Goal: Transaction & Acquisition: Register for event/course

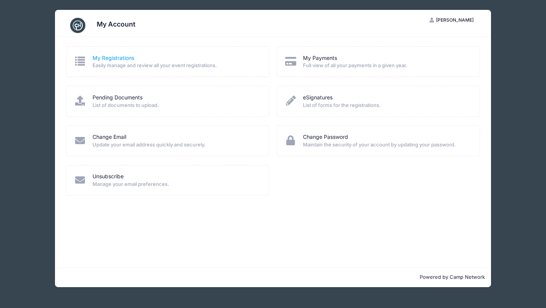
click at [120, 58] on link "My Registrations" at bounding box center [114, 58] width 42 height 8
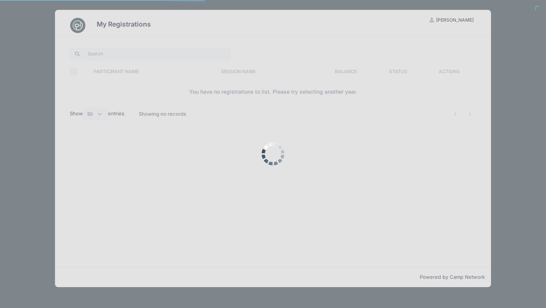
select select "50"
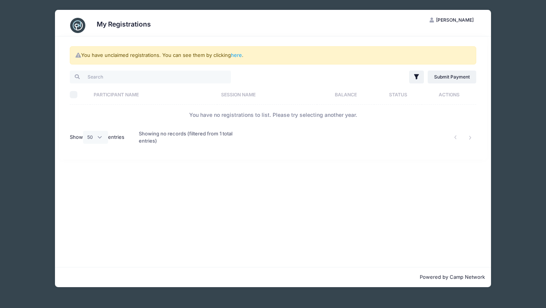
click at [151, 55] on div "You have unclaimed registrations. You can see them by clicking here ." at bounding box center [273, 55] width 407 height 18
click at [240, 57] on link "here" at bounding box center [236, 55] width 11 height 6
click at [238, 55] on link "here" at bounding box center [236, 55] width 11 height 6
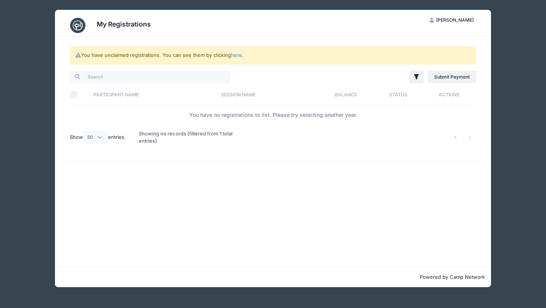
click at [163, 61] on div "You have unclaimed registrations. You can see them by clicking here ." at bounding box center [273, 55] width 407 height 18
click at [138, 100] on th "Participant Name" at bounding box center [153, 95] width 127 height 20
click at [133, 95] on th "Participant Name" at bounding box center [159, 95] width 138 height 20
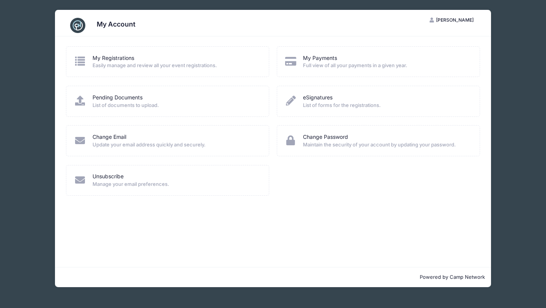
click at [98, 27] on h3 "My Account" at bounding box center [116, 24] width 39 height 8
click at [96, 60] on link "My Registrations" at bounding box center [114, 58] width 42 height 8
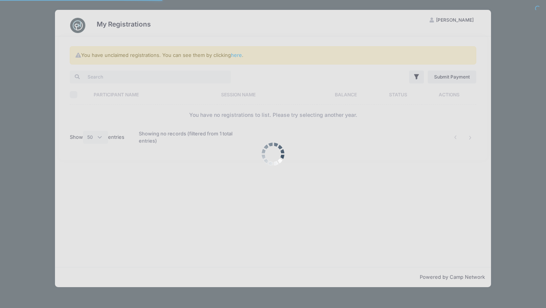
select select "50"
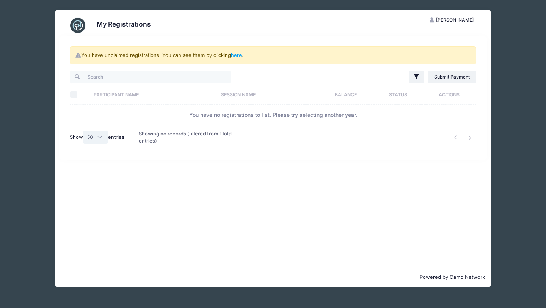
click at [102, 140] on select "All 10 25 50" at bounding box center [95, 137] width 25 height 13
click at [448, 23] on button "JE [PERSON_NAME]" at bounding box center [451, 20] width 57 height 13
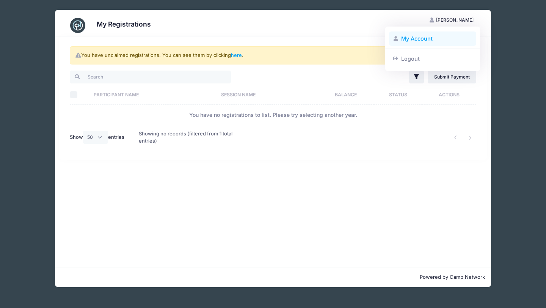
click at [423, 39] on link "My Account" at bounding box center [433, 38] width 88 height 14
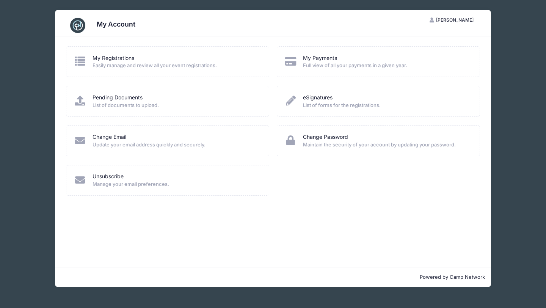
click at [445, 19] on span "[PERSON_NAME]" at bounding box center [455, 20] width 38 height 6
click at [414, 59] on link "Logout" at bounding box center [433, 58] width 88 height 14
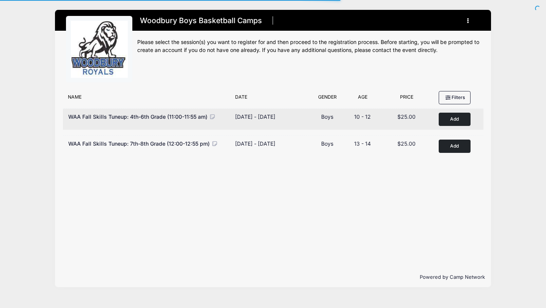
click at [456, 118] on button "Add to Cart" at bounding box center [455, 119] width 32 height 13
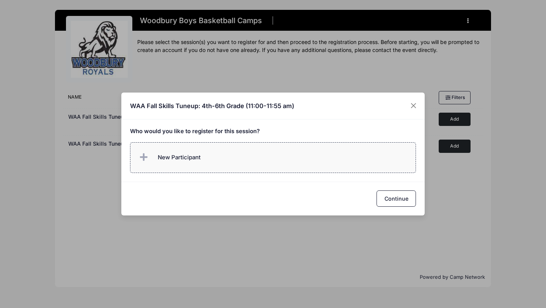
click at [217, 160] on label "New Participant" at bounding box center [273, 157] width 286 height 31
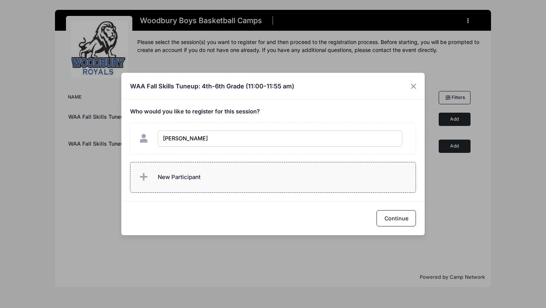
type input "[PERSON_NAME]"
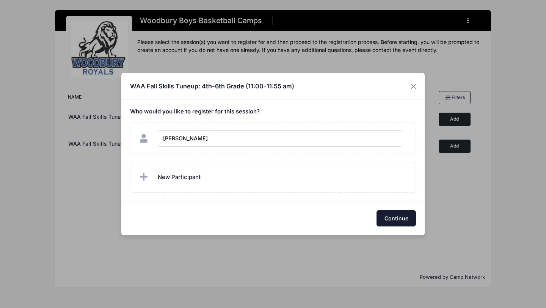
checkbox input "true"
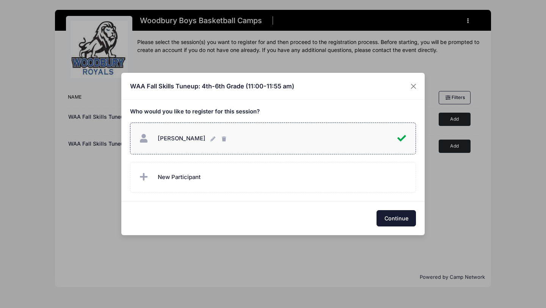
click at [402, 221] on button "Continue" at bounding box center [396, 218] width 39 height 16
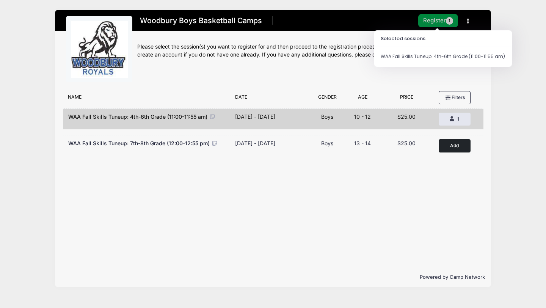
click at [439, 20] on button "Register 1" at bounding box center [438, 20] width 40 height 13
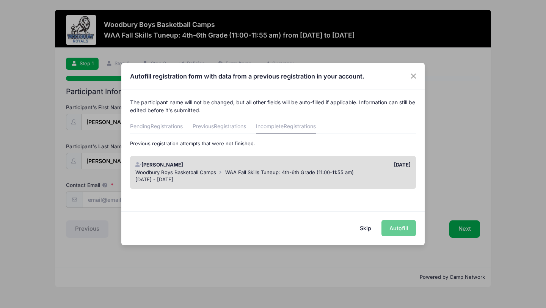
click at [273, 171] on span "WAA Fall Skills Tuneup: 4th-6th Grade (11:00-11:55 am)" at bounding box center [289, 172] width 129 height 6
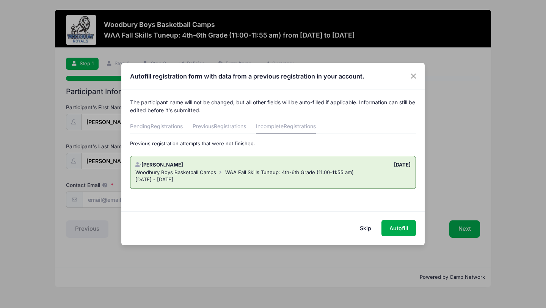
click at [341, 163] on div "09/03/2025" at bounding box center [343, 165] width 141 height 8
click at [371, 178] on div "[DATE] - [DATE]" at bounding box center [273, 180] width 276 height 8
click at [401, 230] on button "Autofill" at bounding box center [399, 228] width 35 height 16
type input "jennifer.beckel@gmail.com"
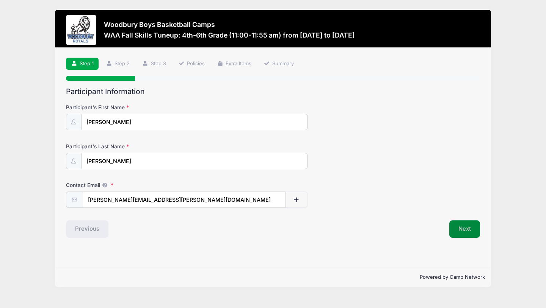
click at [467, 231] on button "Next" at bounding box center [464, 228] width 31 height 17
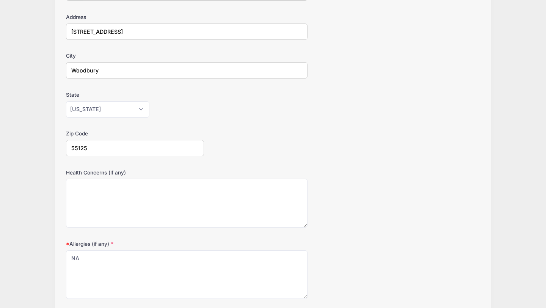
scroll to position [190, 0]
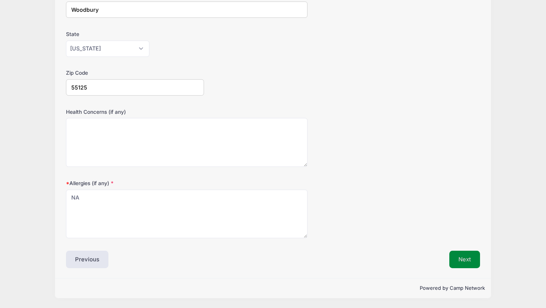
click at [468, 261] on button "Next" at bounding box center [464, 259] width 31 height 17
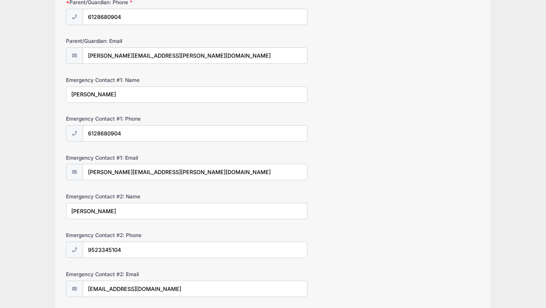
scroll to position [203, 0]
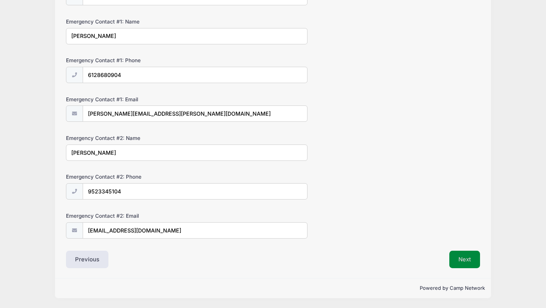
click at [468, 261] on button "Next" at bounding box center [464, 259] width 31 height 17
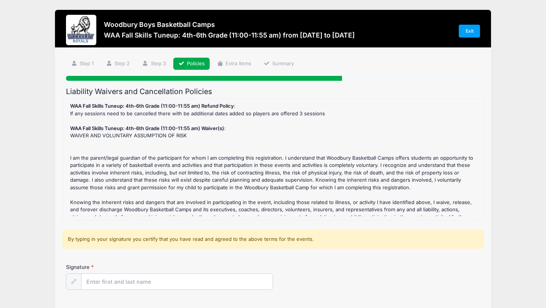
scroll to position [49, 0]
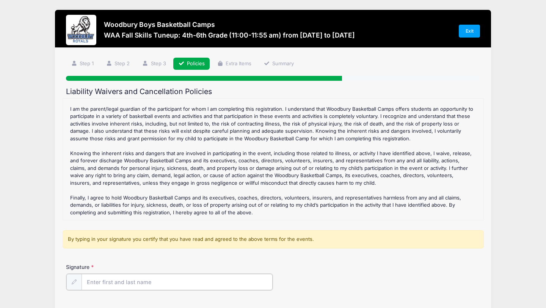
click at [147, 283] on input "Signature" at bounding box center [177, 282] width 191 height 16
type input "Jennifer Egan"
click at [368, 276] on div "Signature Jennifer Egan" at bounding box center [273, 276] width 414 height 27
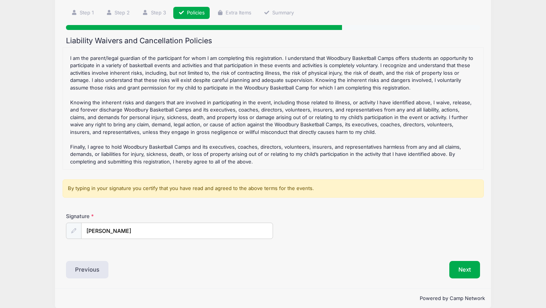
scroll to position [61, 0]
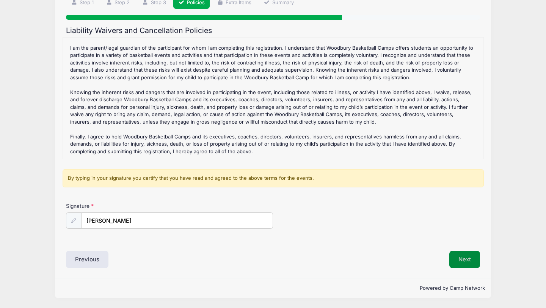
click at [468, 262] on button "Next" at bounding box center [464, 259] width 31 height 17
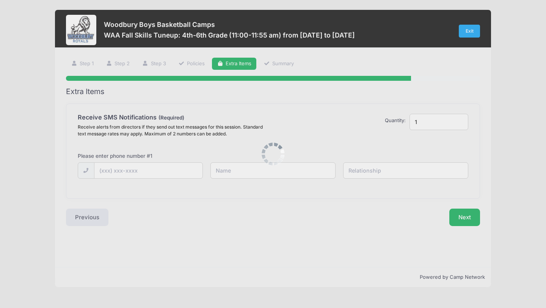
scroll to position [0, 0]
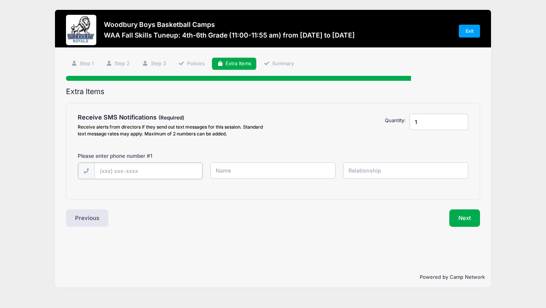
click at [142, 171] on input "text" at bounding box center [148, 171] width 108 height 16
type input "(612) 868-0904"
click at [262, 169] on input "text" at bounding box center [273, 170] width 126 height 16
type input "Jennifer Egan"
click at [422, 173] on input "text" at bounding box center [406, 170] width 126 height 16
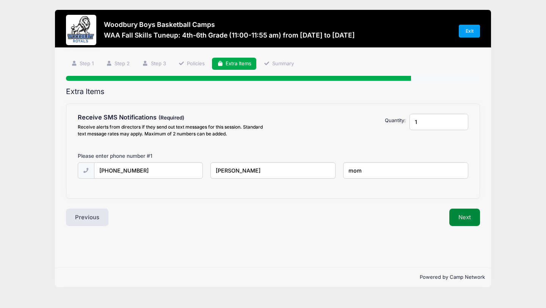
type input "mom"
click at [471, 215] on button "Next" at bounding box center [464, 217] width 31 height 17
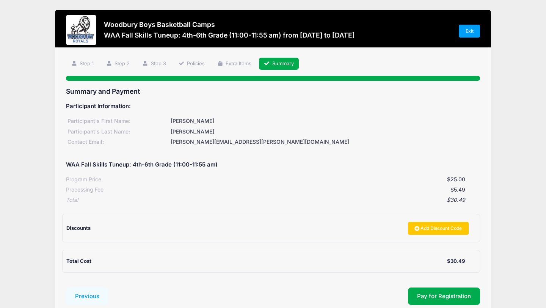
scroll to position [52, 0]
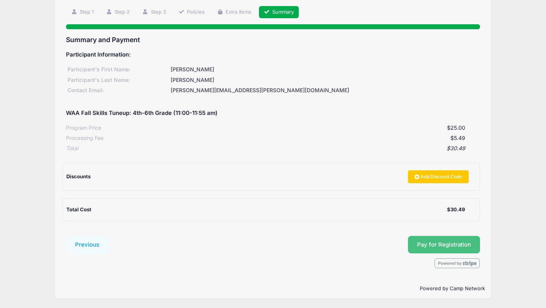
click at [444, 243] on button "Pay for Registration" at bounding box center [444, 244] width 72 height 17
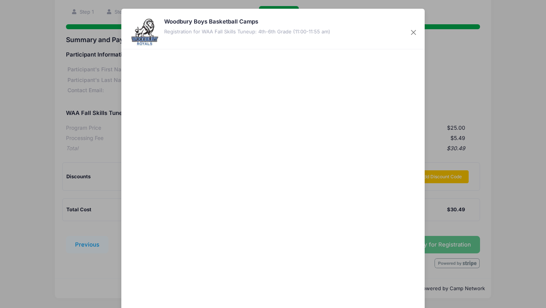
click at [237, 182] on div at bounding box center [200, 193] width 140 height 281
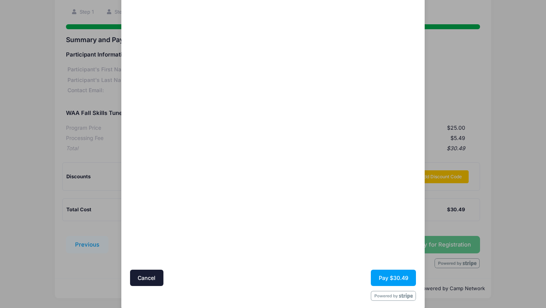
scroll to position [79, 0]
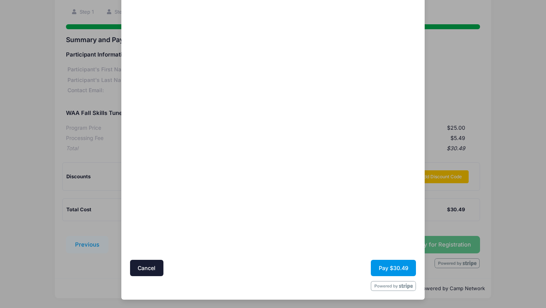
click at [392, 266] on button "Pay $30.49" at bounding box center [393, 268] width 45 height 16
click at [397, 267] on button "Pay $30.49" at bounding box center [393, 268] width 45 height 16
click at [315, 272] on div "Cancel Pay $30.49" at bounding box center [273, 268] width 286 height 16
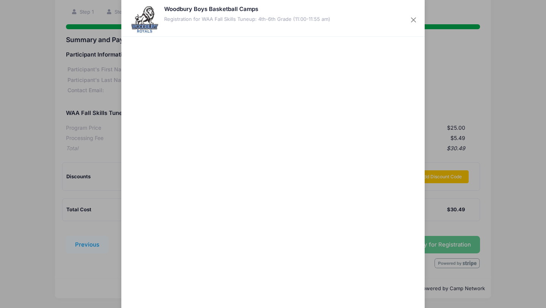
scroll to position [12, 0]
